Goal: Task Accomplishment & Management: Use online tool/utility

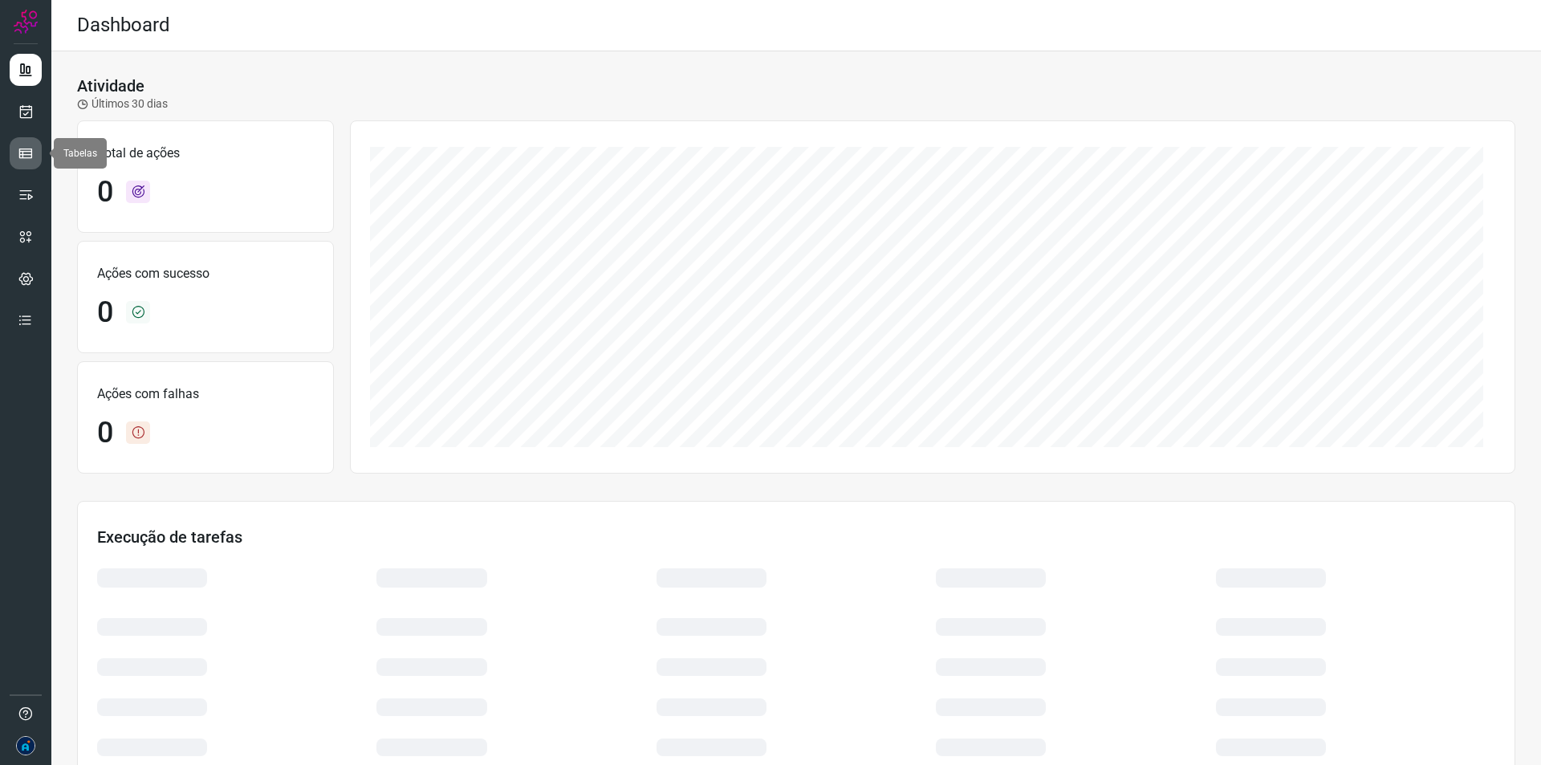
click at [27, 154] on icon at bounding box center [26, 153] width 16 height 16
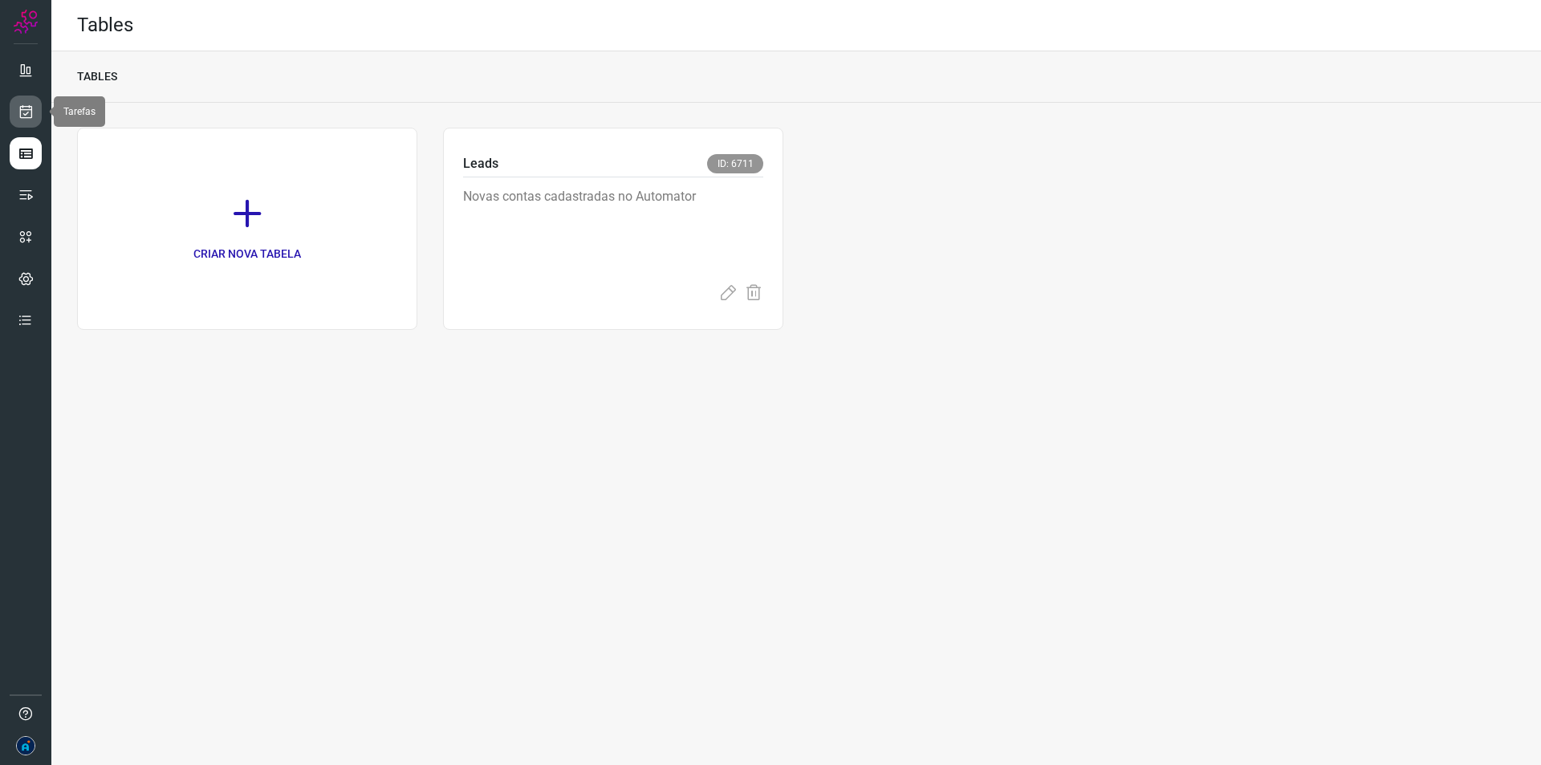
click at [26, 111] on icon at bounding box center [26, 112] width 17 height 16
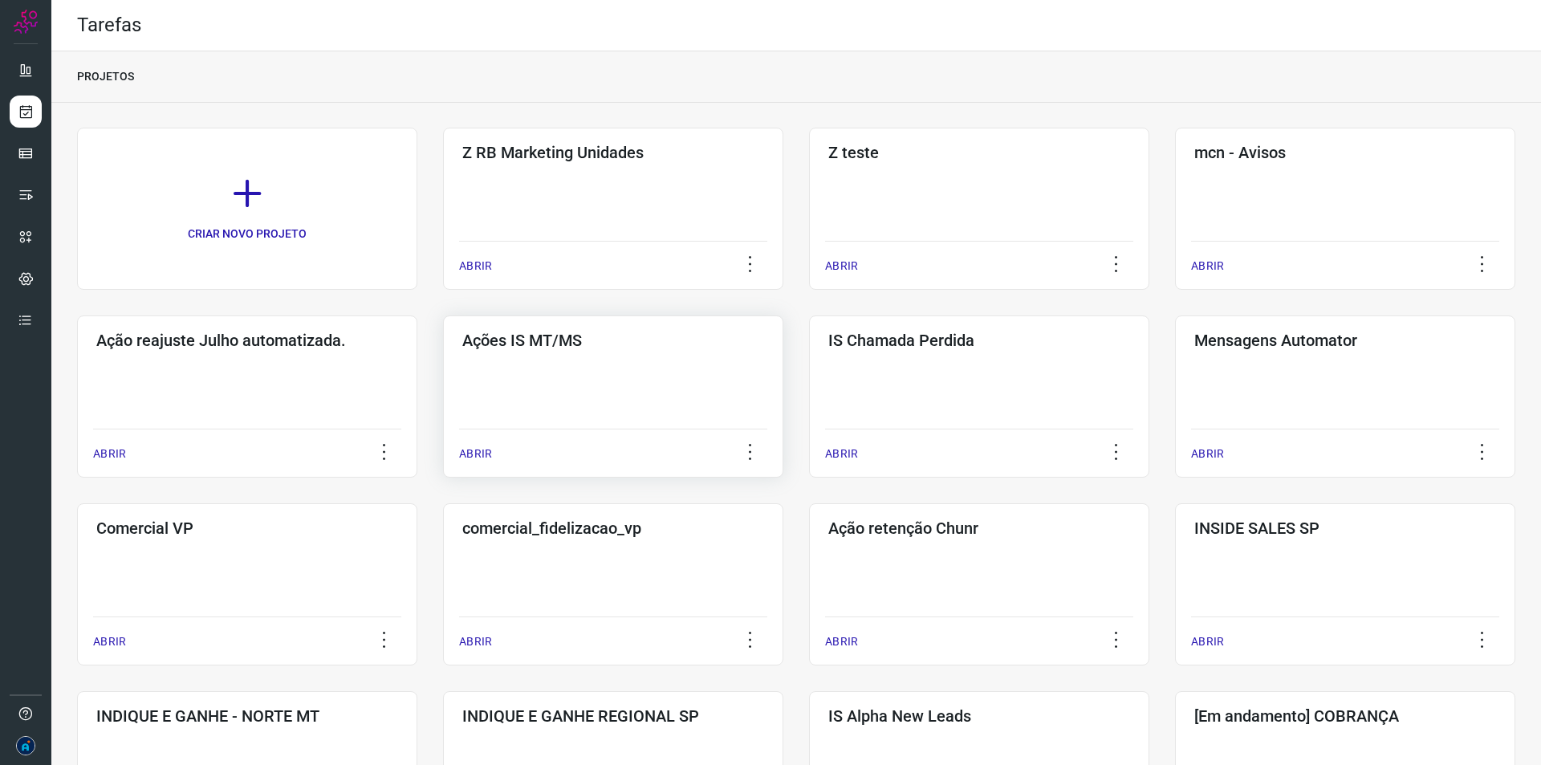
click at [522, 418] on div "Ações IS MT/MS ABRIR" at bounding box center [613, 396] width 340 height 162
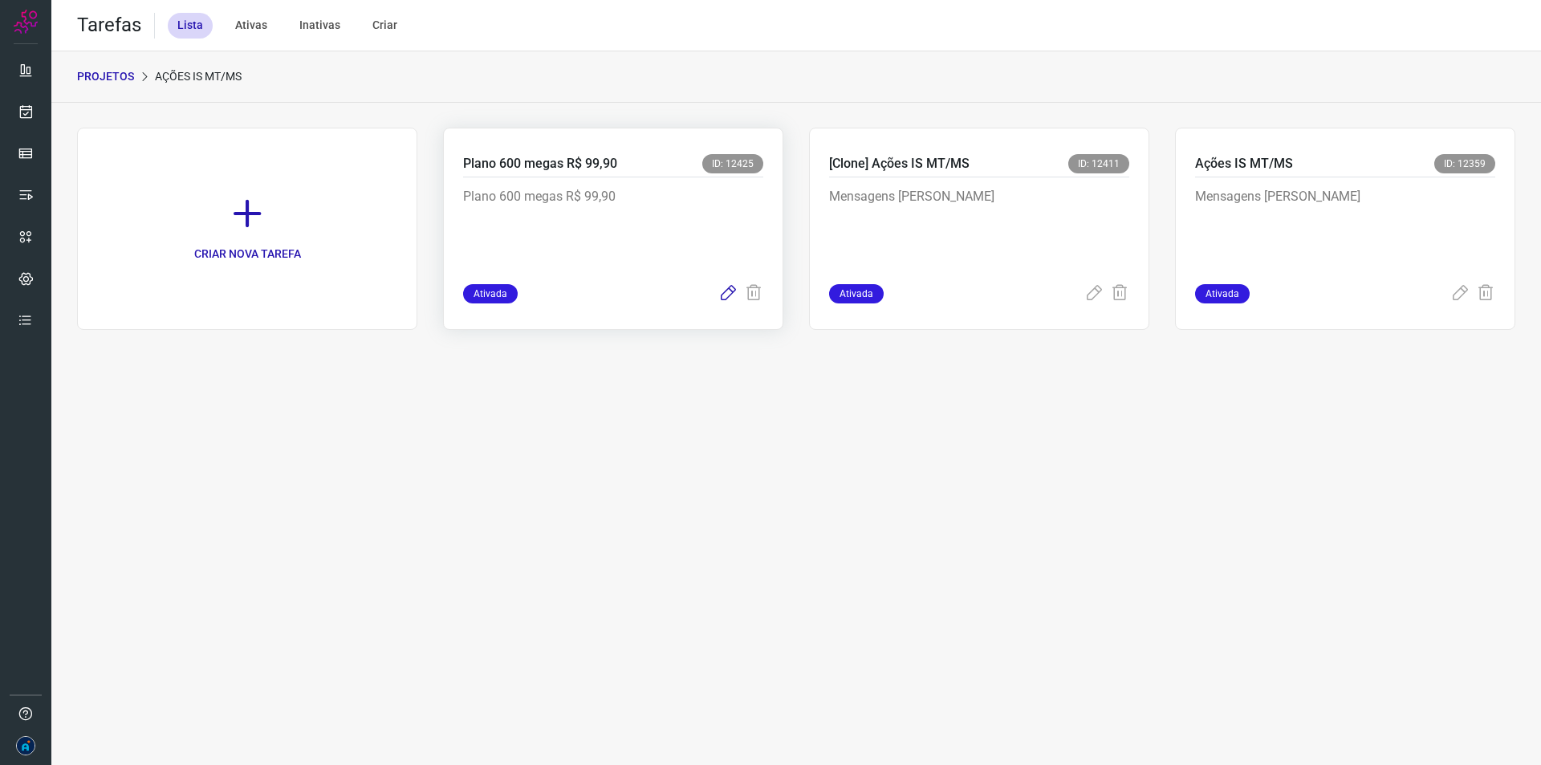
click at [725, 292] on icon at bounding box center [727, 293] width 19 height 19
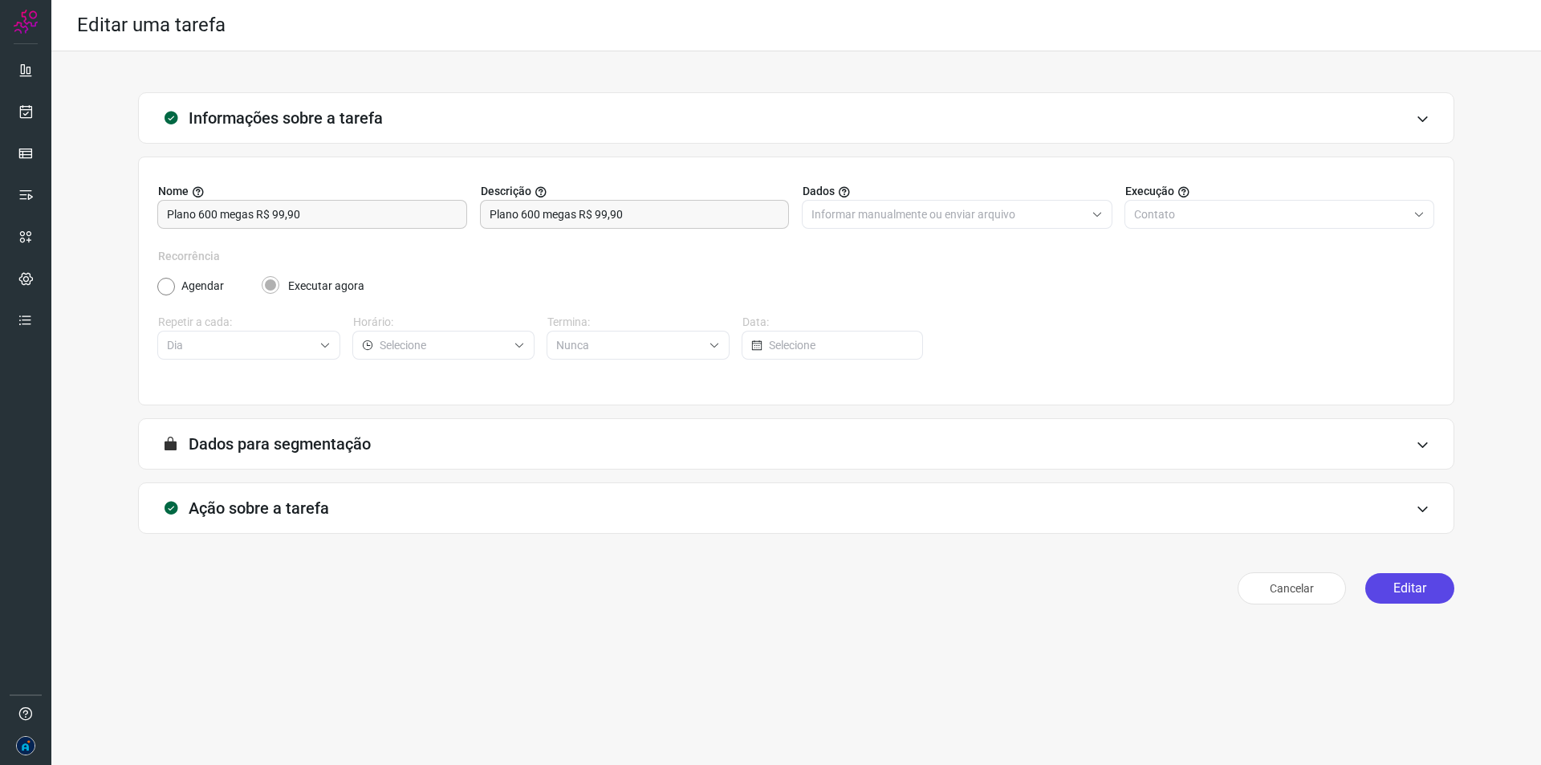
click at [1399, 589] on button "Editar" at bounding box center [1409, 588] width 89 height 30
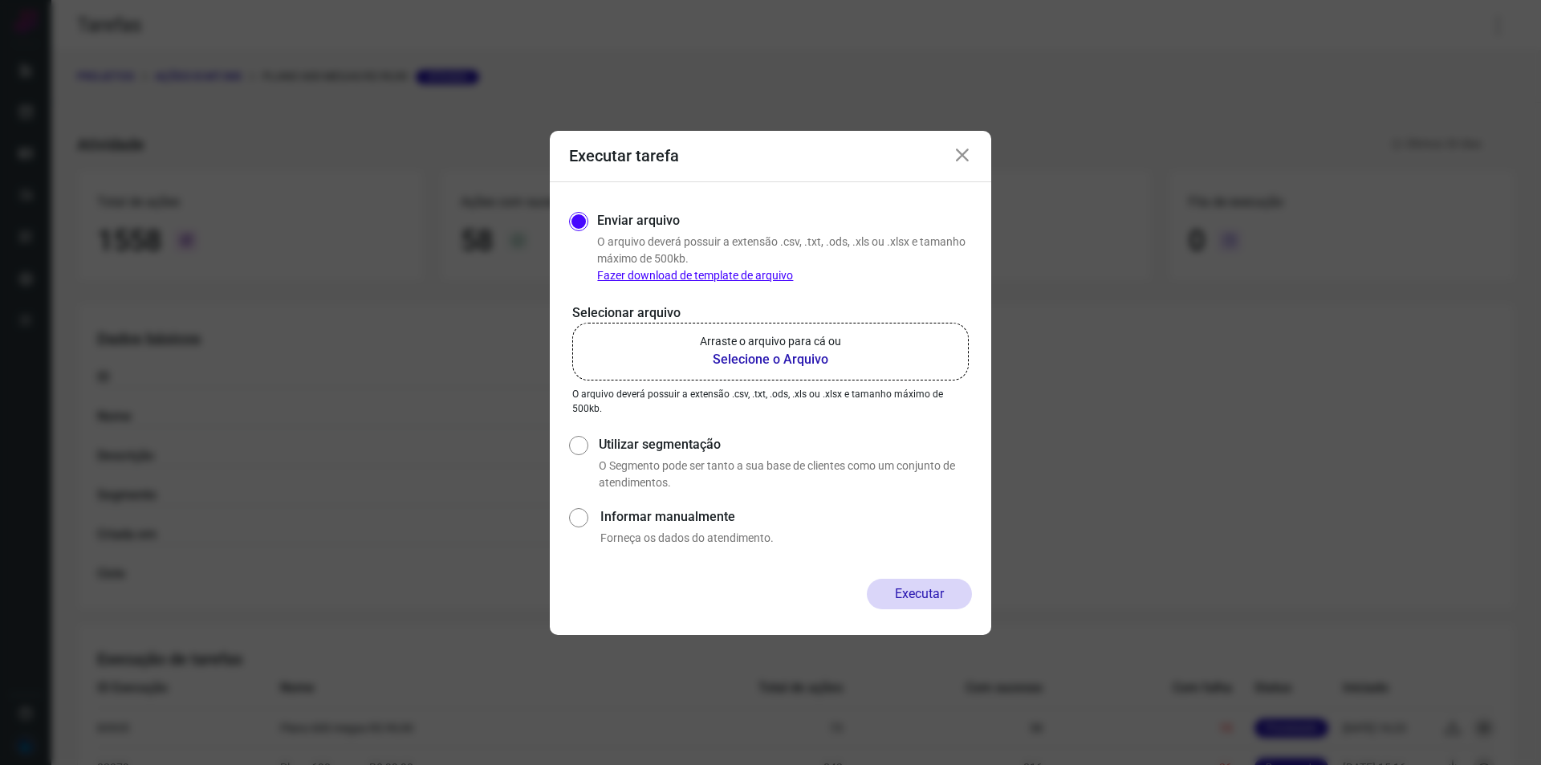
click at [760, 353] on b "Selecione o Arquivo" at bounding box center [770, 359] width 141 height 19
click at [0, 0] on input "Arraste o arquivo para cá ou Selecione o Arquivo" at bounding box center [0, 0] width 0 height 0
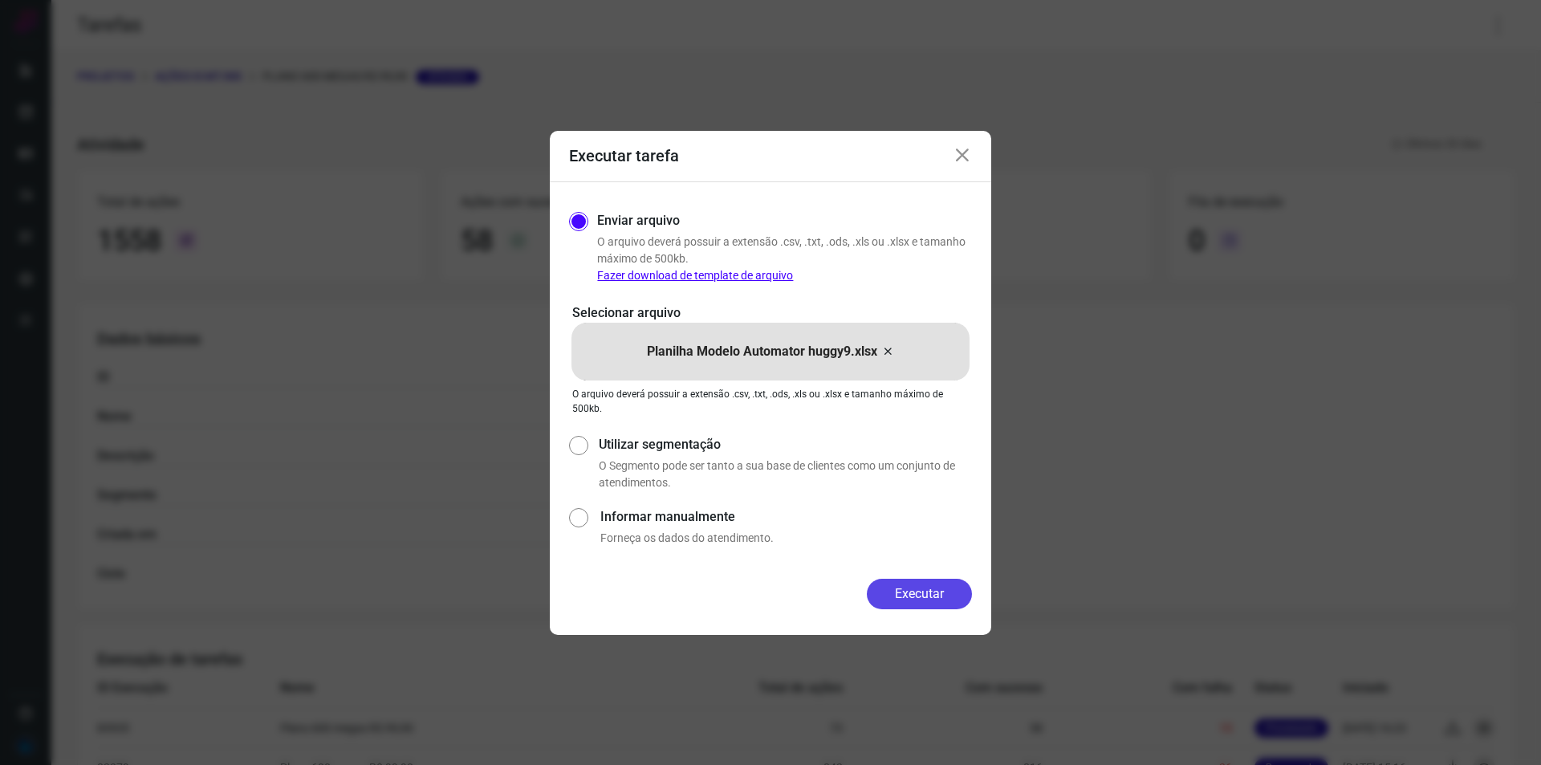
click at [922, 591] on button "Executar" at bounding box center [919, 594] width 105 height 30
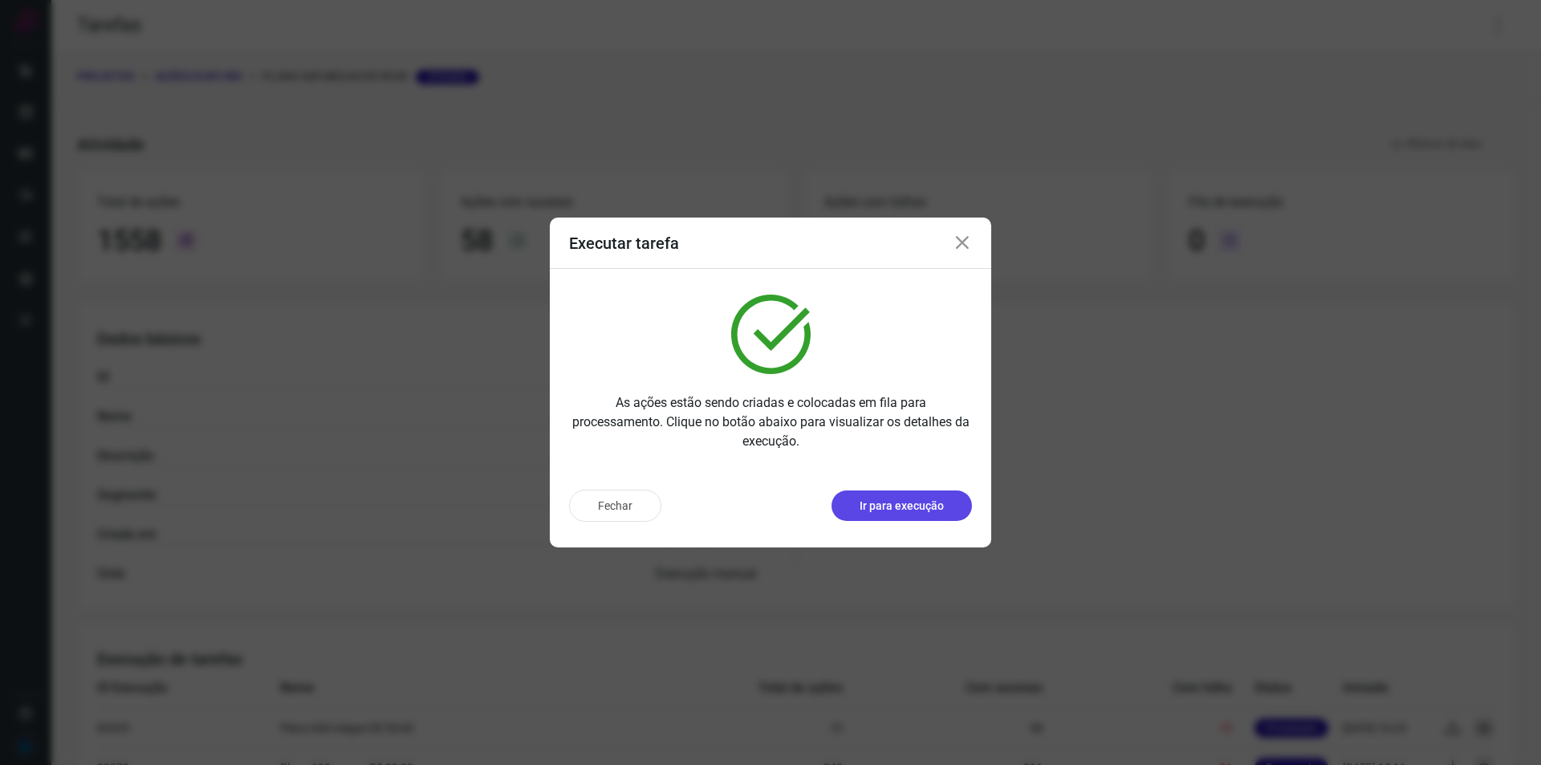
click at [879, 507] on p "Ir para execução" at bounding box center [901, 506] width 84 height 17
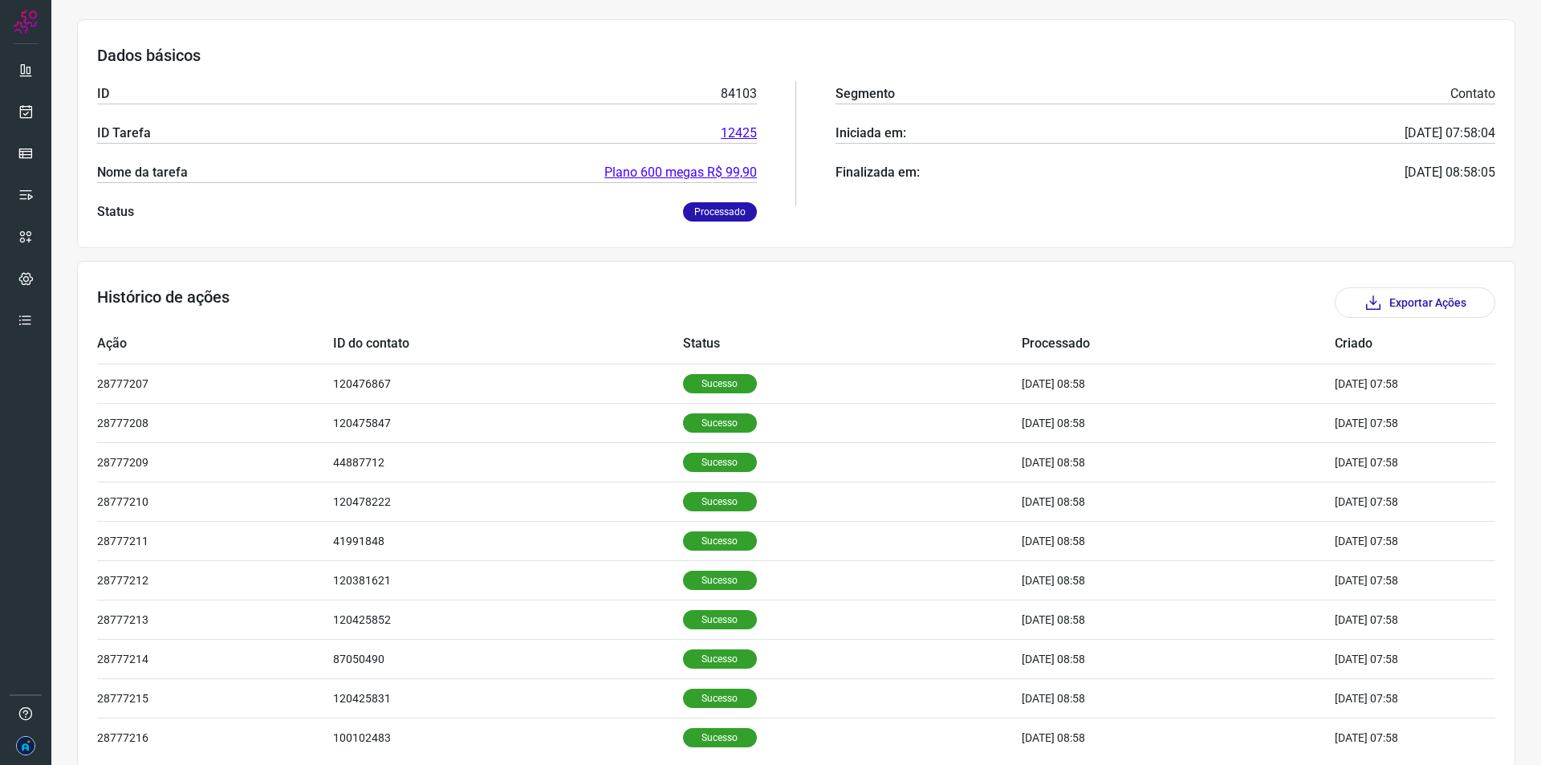
scroll to position [291, 0]
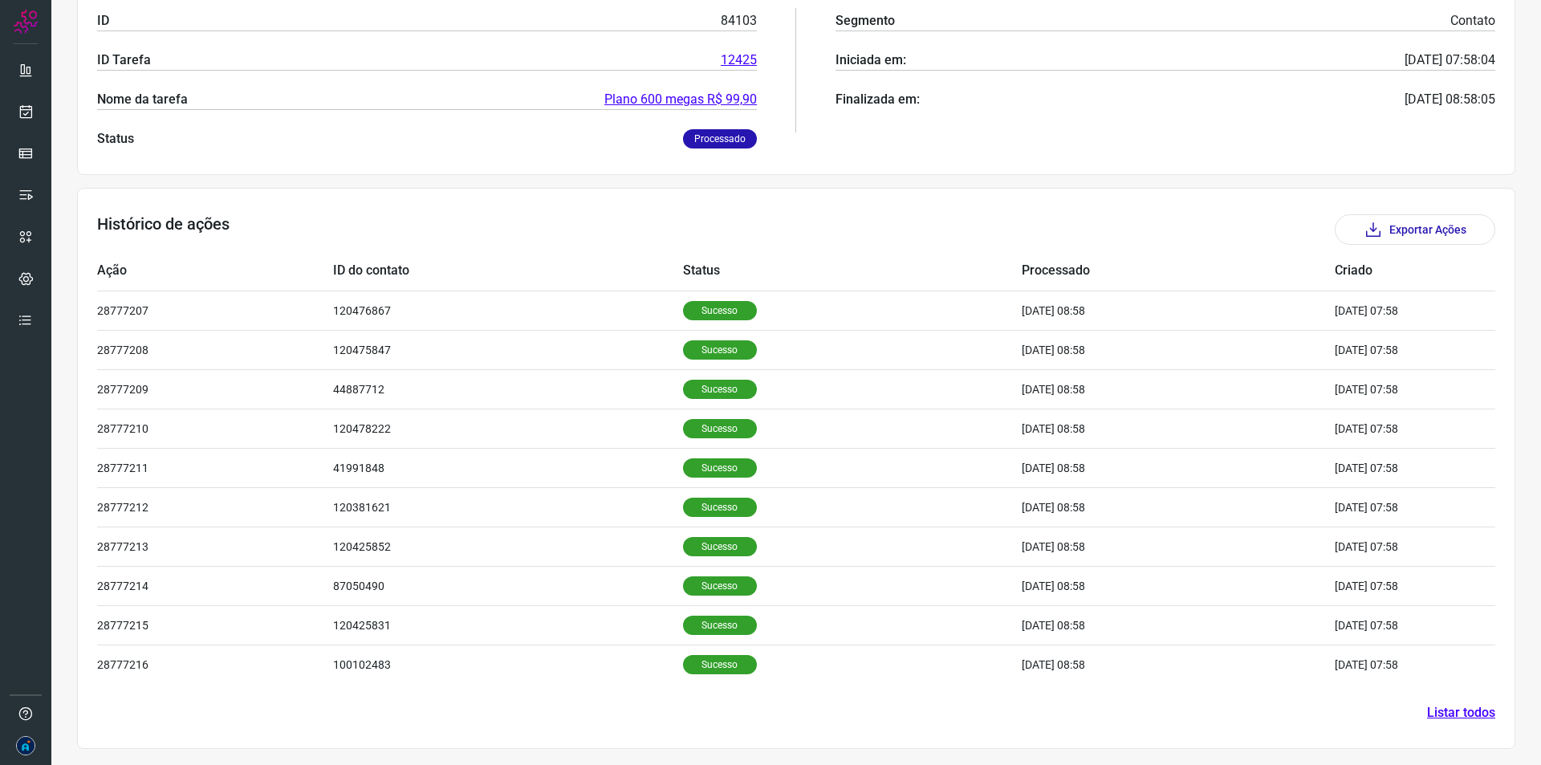
click at [1454, 716] on link "Listar todos" at bounding box center [1461, 712] width 68 height 19
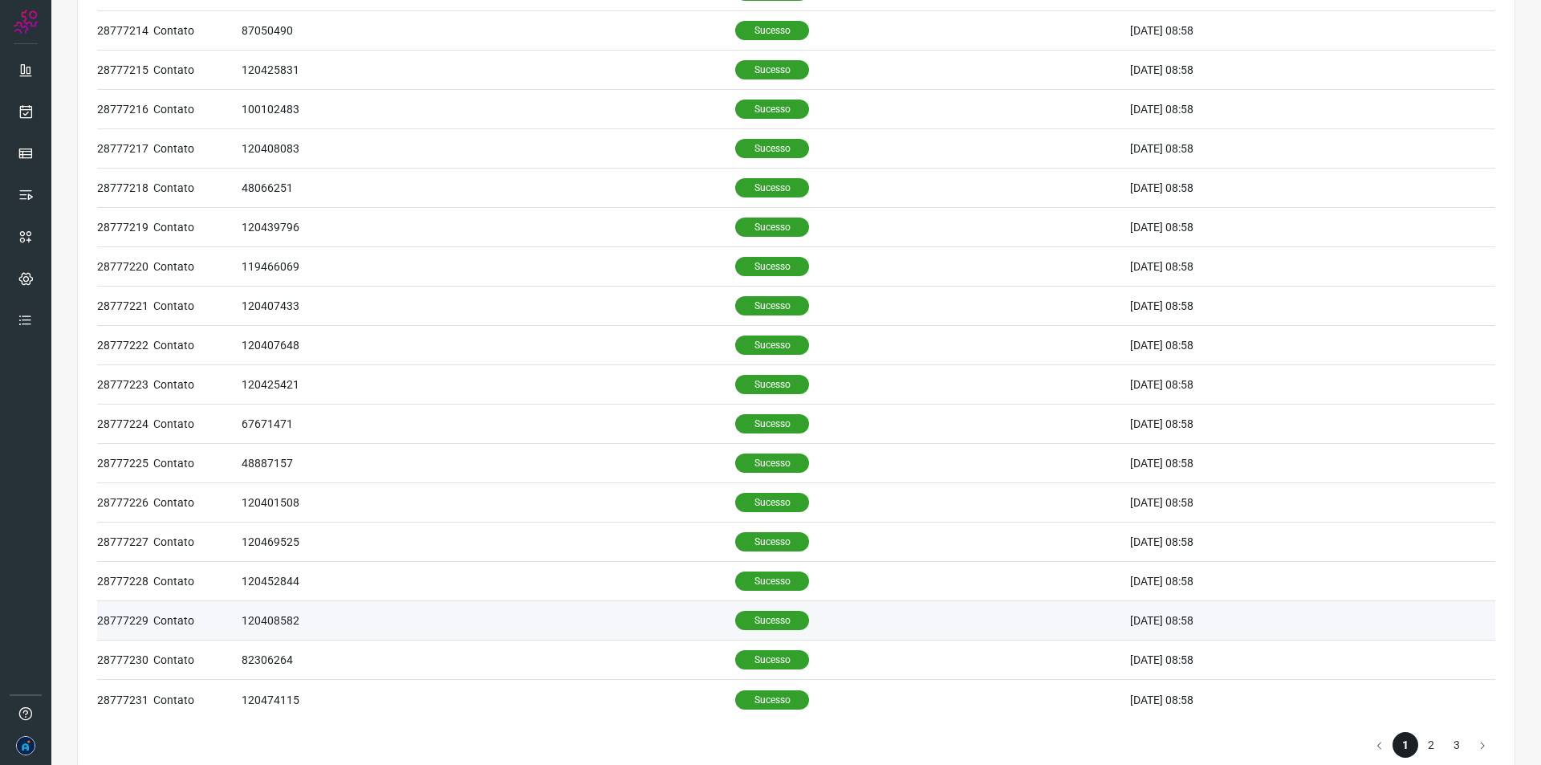
scroll to position [453, 0]
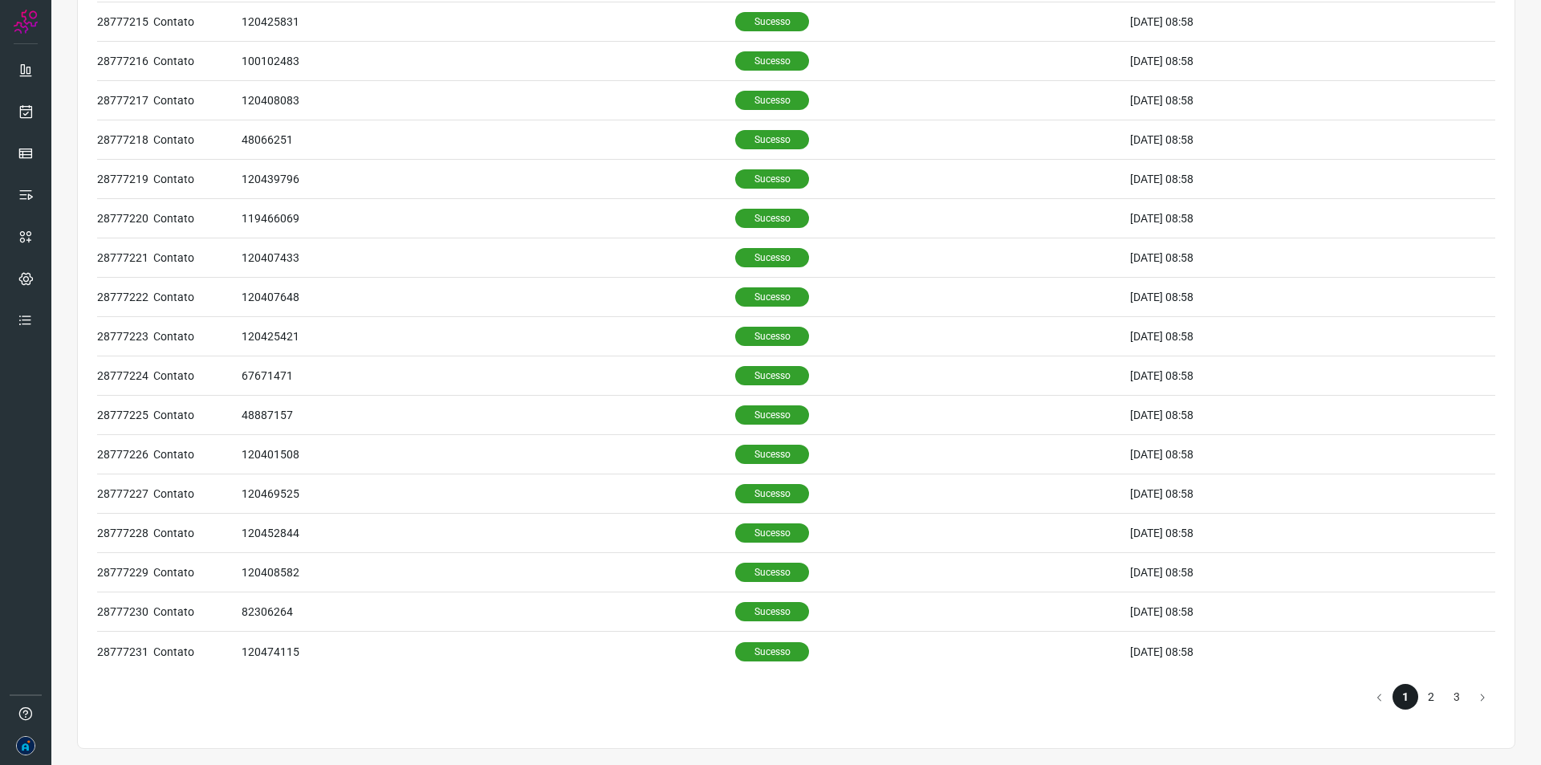
click at [1420, 703] on li "2" at bounding box center [1431, 697] width 26 height 26
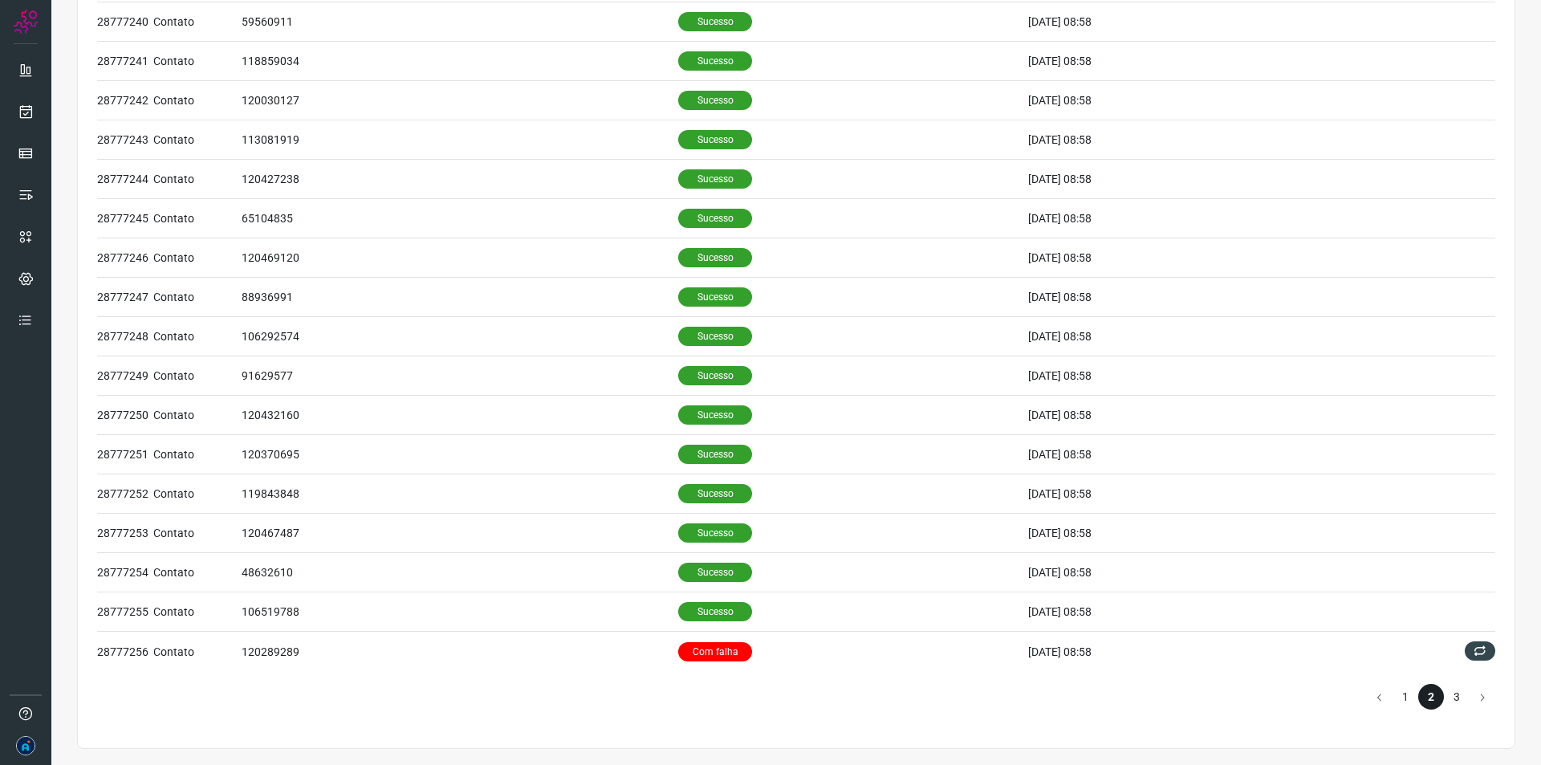
click at [1444, 698] on li "3" at bounding box center [1457, 697] width 26 height 26
